Goal: Task Accomplishment & Management: Manage account settings

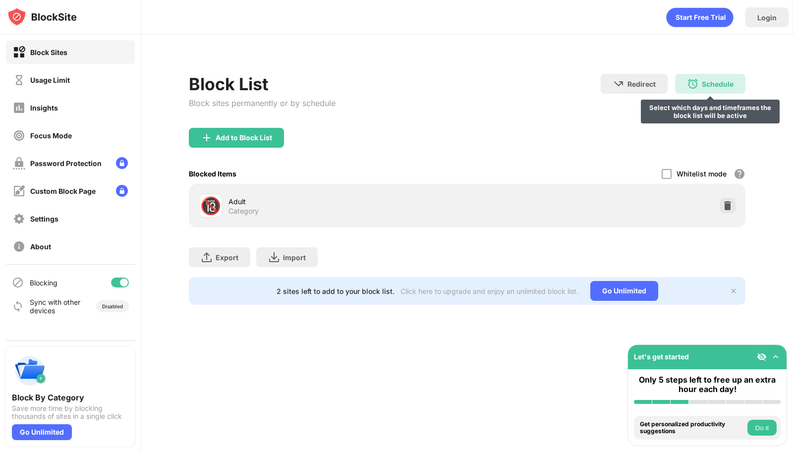
click at [705, 80] on div "Schedule" at bounding box center [718, 84] width 32 height 8
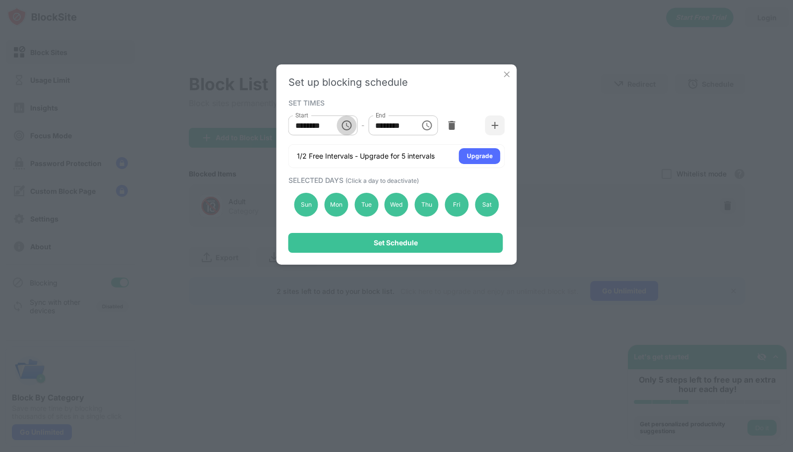
click at [345, 127] on icon "Choose time, selected time is 10:00 AM" at bounding box center [347, 125] width 12 height 12
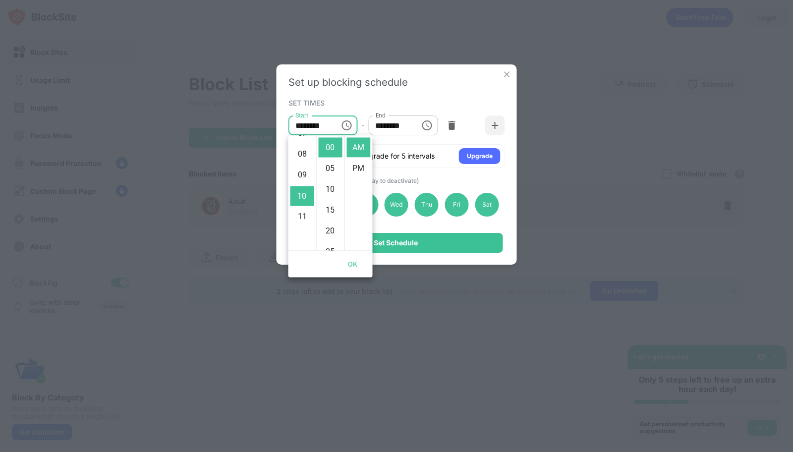
scroll to position [159, 0]
click at [356, 163] on li "PM" at bounding box center [359, 169] width 24 height 20
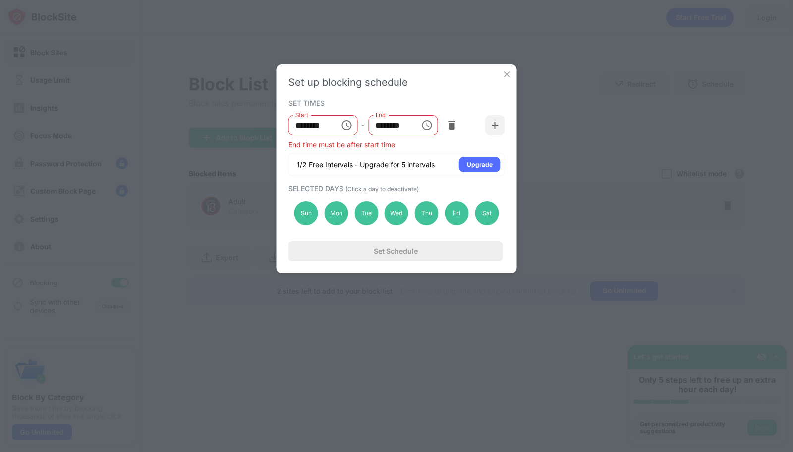
scroll to position [21, 0]
click at [322, 131] on input "********" at bounding box center [311, 126] width 45 height 20
click at [347, 126] on icon "Choose time, selected time is 10:00 PM" at bounding box center [347, 125] width 3 height 4
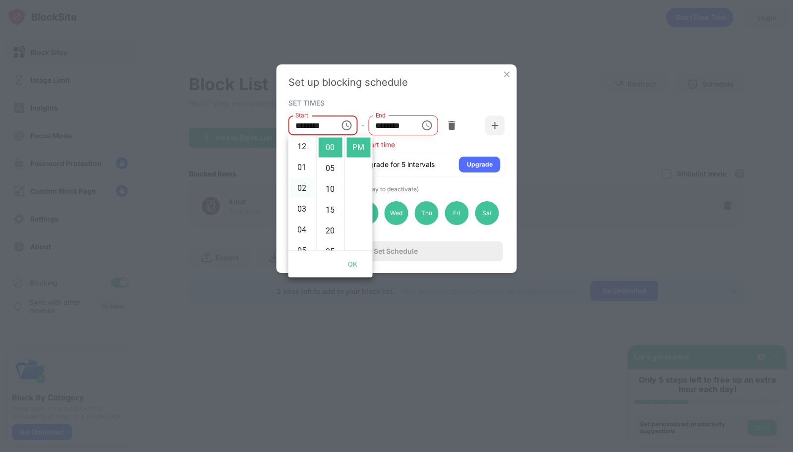
scroll to position [0, 0]
click at [304, 155] on li "12" at bounding box center [303, 148] width 24 height 20
type input "********"
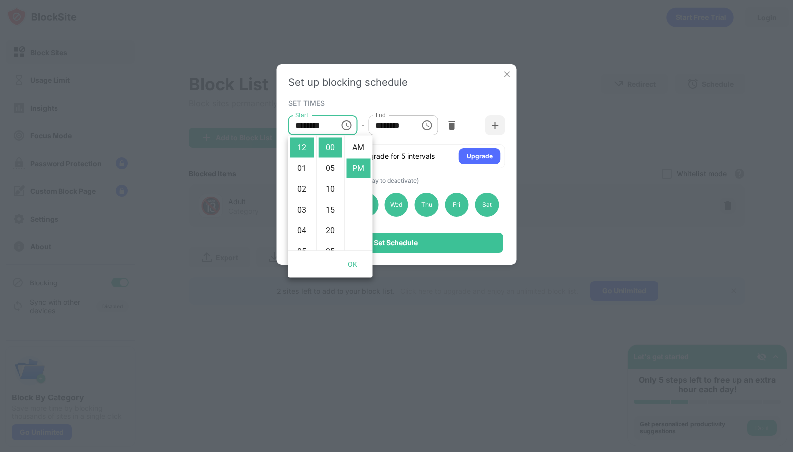
click at [428, 107] on div "SET TIMES Start ******** Start - End ******** End 1/2 Free Intervals - Upgrade …" at bounding box center [397, 132] width 217 height 72
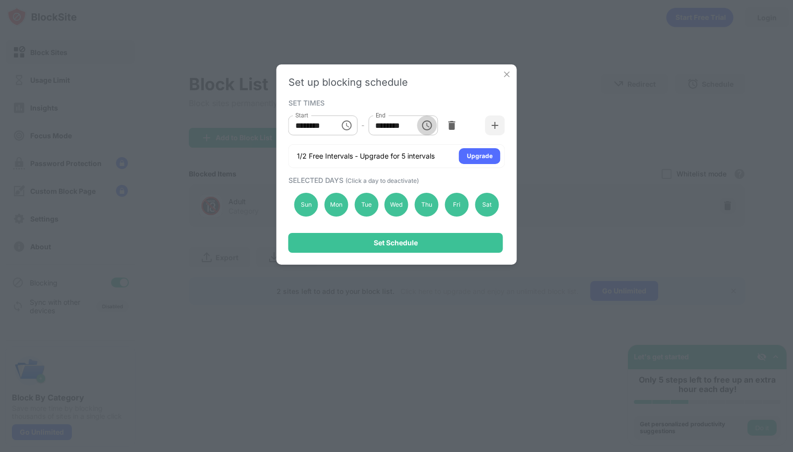
click at [428, 125] on icon "Choose time, selected time is 1:00 PM" at bounding box center [427, 125] width 12 height 12
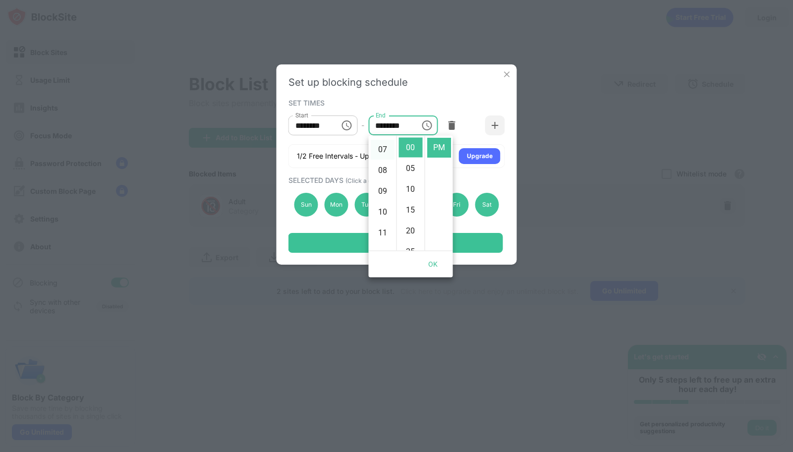
scroll to position [120, 0]
click at [381, 211] on li "09" at bounding box center [383, 215] width 24 height 20
type input "********"
click at [467, 99] on div "SET TIMES" at bounding box center [396, 103] width 214 height 8
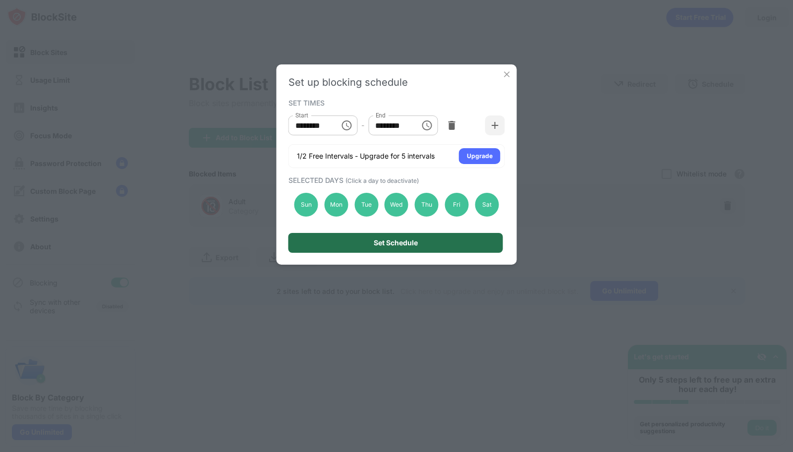
click at [426, 236] on div "Set Schedule" at bounding box center [396, 243] width 215 height 20
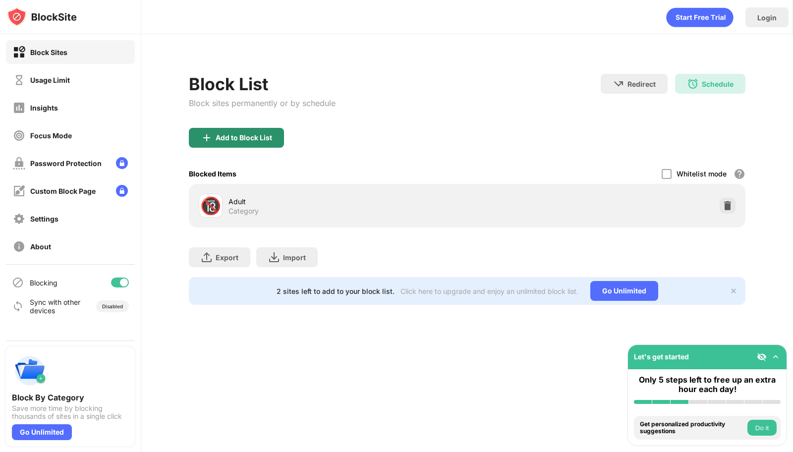
click at [222, 138] on div "Add to Block List" at bounding box center [244, 138] width 57 height 8
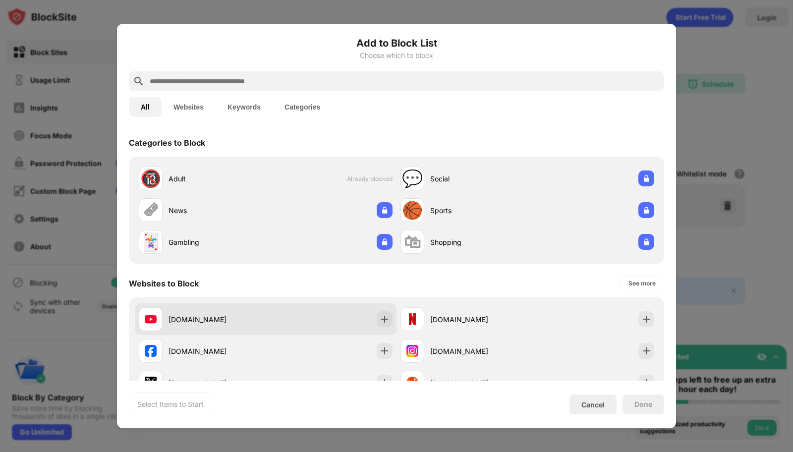
click at [304, 310] on div "[DOMAIN_NAME]" at bounding box center [266, 319] width 262 height 32
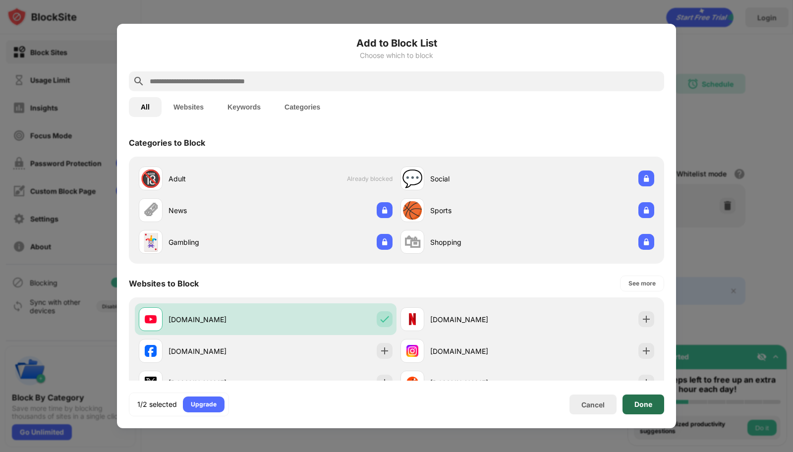
click at [641, 402] on div "Done" at bounding box center [644, 405] width 18 height 8
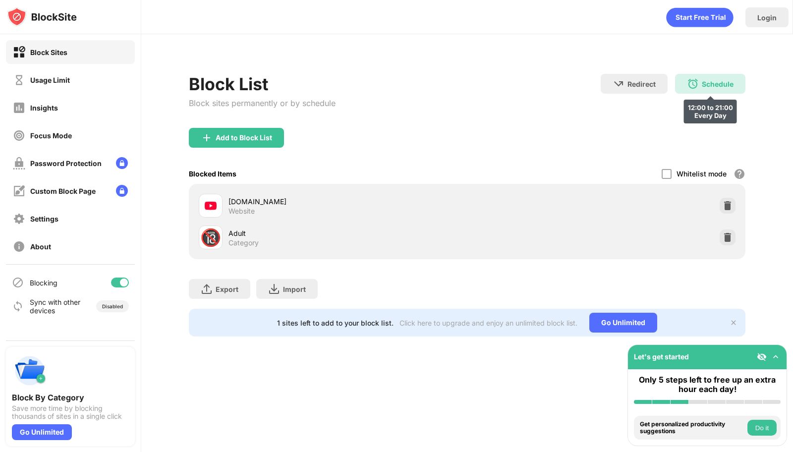
click at [724, 76] on div "Schedule 12:00 to 21:00 Every Day" at bounding box center [710, 84] width 70 height 20
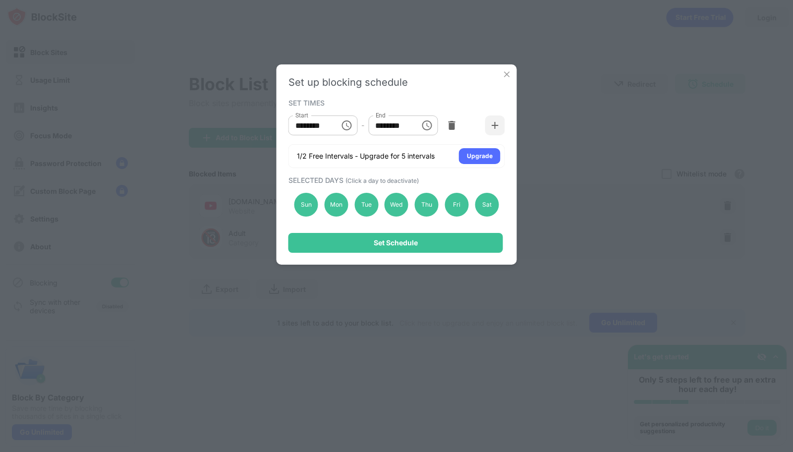
click at [424, 124] on icon "Choose time, selected time is 9:00 PM" at bounding box center [427, 125] width 12 height 12
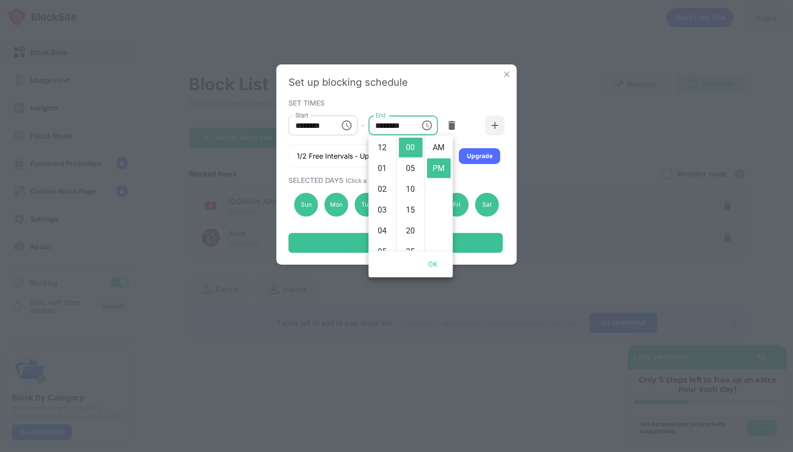
scroll to position [21, 0]
click at [385, 170] on li "10" at bounding box center [383, 169] width 24 height 20
type input "********"
click at [432, 267] on button "OK" at bounding box center [433, 264] width 32 height 18
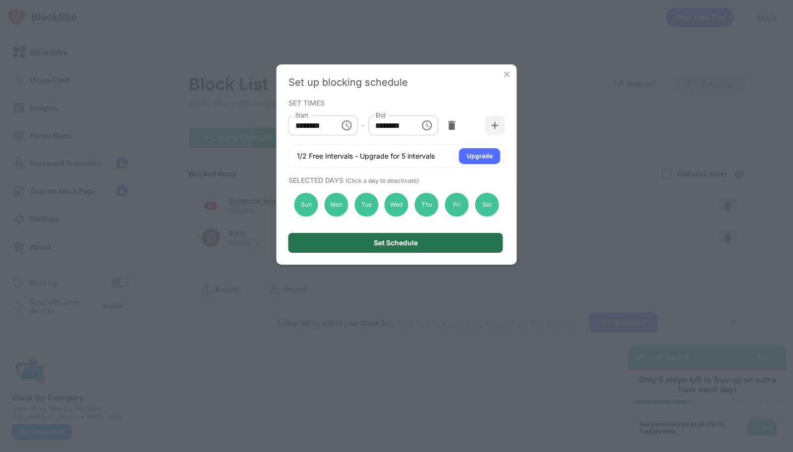
click at [453, 248] on div "Set Schedule" at bounding box center [396, 243] width 215 height 20
click at [453, 248] on div "🔞 Adult Category" at bounding box center [333, 238] width 269 height 24
